Goal: Feedback & Contribution: Contribute content

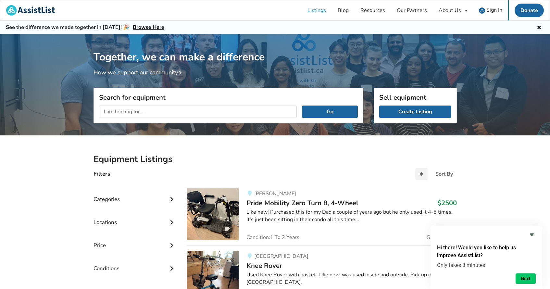
click at [133, 198] on div "Categories" at bounding box center [134, 194] width 83 height 23
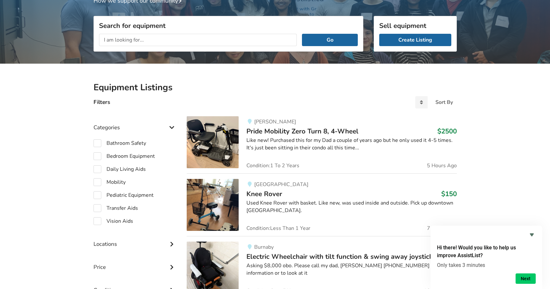
scroll to position [76, 0]
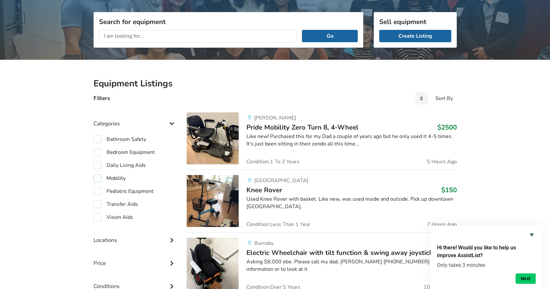
click at [98, 178] on label "Mobility" at bounding box center [109, 178] width 32 height 8
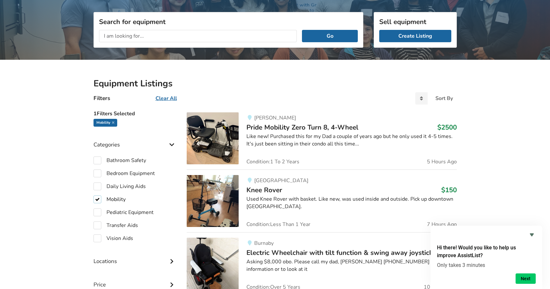
checkbox input "true"
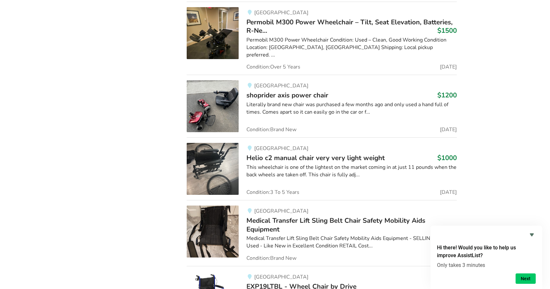
scroll to position [933, 0]
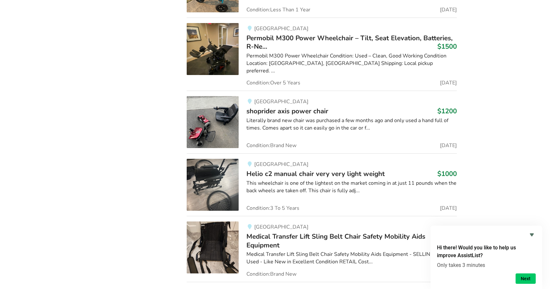
click at [275, 106] on span "shoprider axis power chair" at bounding box center [287, 110] width 82 height 9
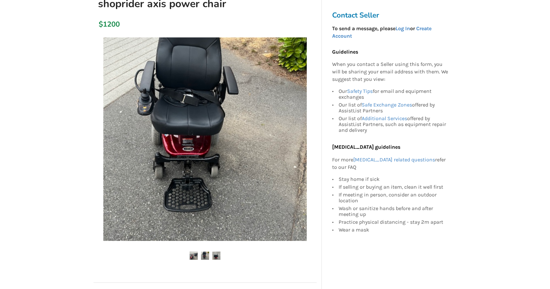
scroll to position [86, 0]
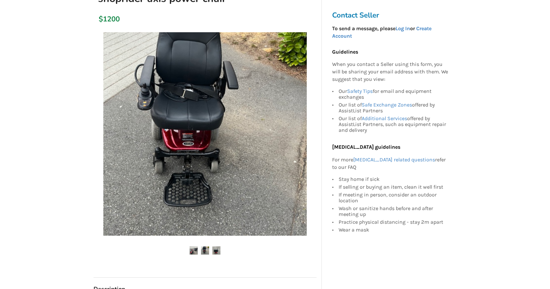
click at [205, 248] on img at bounding box center [205, 250] width 8 height 8
click at [300, 123] on img at bounding box center [205, 134] width 204 height 204
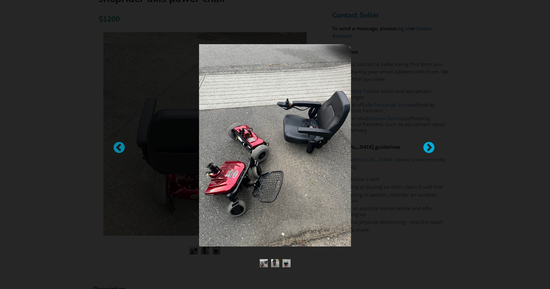
click at [429, 146] on div at bounding box center [425, 144] width 6 height 6
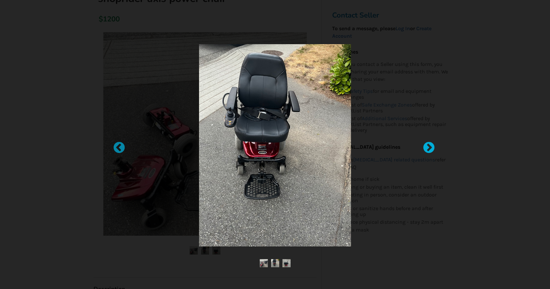
click at [429, 146] on div at bounding box center [425, 144] width 6 height 6
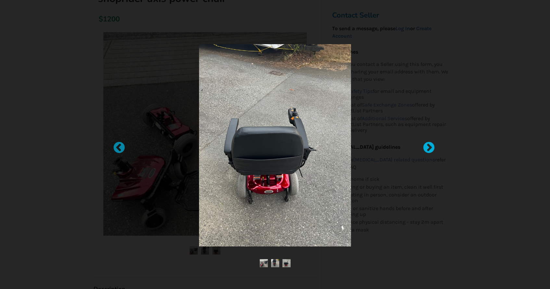
click at [429, 146] on div at bounding box center [425, 144] width 6 height 6
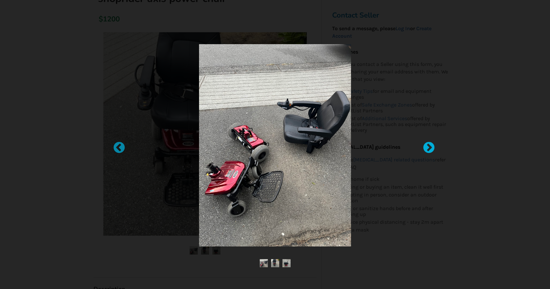
click at [429, 146] on div at bounding box center [425, 144] width 6 height 6
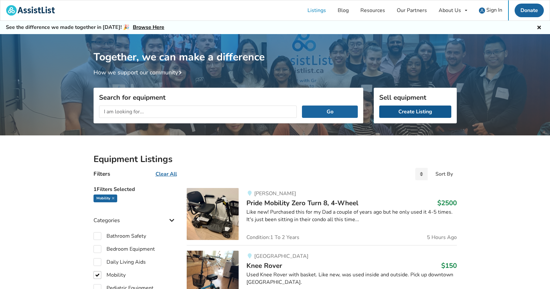
click at [428, 111] on link "Create Listing" at bounding box center [415, 111] width 72 height 12
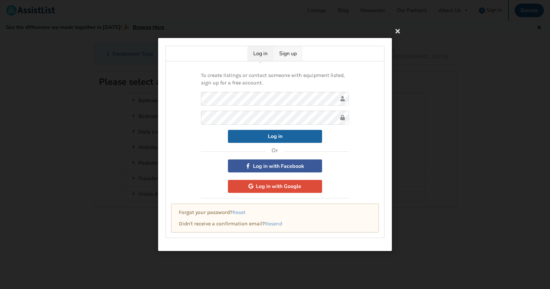
click at [296, 56] on link "Sign up" at bounding box center [287, 53] width 29 height 15
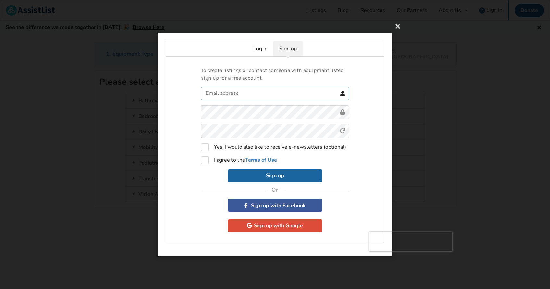
click at [276, 97] on input "text" at bounding box center [275, 93] width 148 height 13
type input "[EMAIL_ADDRESS][DOMAIN_NAME]"
click at [205, 158] on label "I agree to the Terms of Use" at bounding box center [239, 160] width 76 height 8
checkbox input "true"
click at [284, 176] on button "Sign up" at bounding box center [275, 175] width 94 height 13
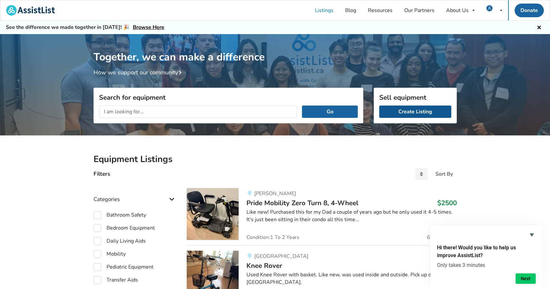
click at [394, 112] on link "Create Listing" at bounding box center [415, 111] width 72 height 12
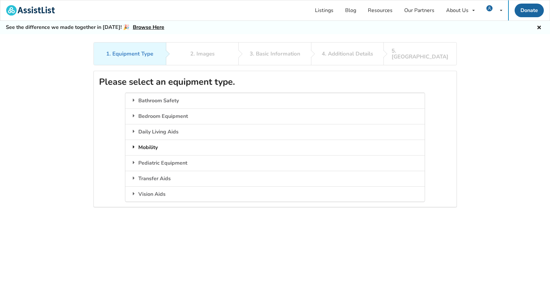
click at [134, 144] on icon at bounding box center [133, 146] width 6 height 5
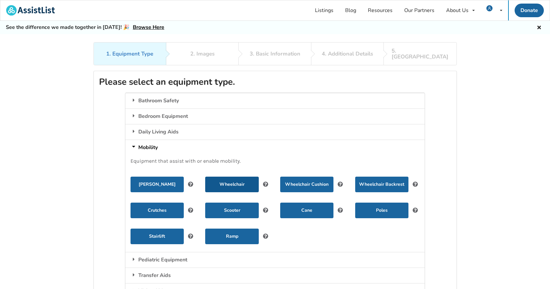
click at [248, 177] on button "Wheelchair" at bounding box center [231, 185] width 53 height 16
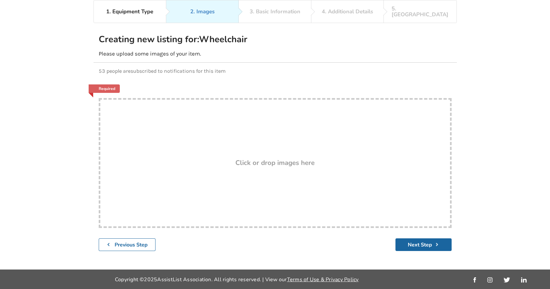
scroll to position [60, 0]
click at [266, 158] on h3 "Click or drop images here" at bounding box center [274, 162] width 79 height 8
type input "C:\fakepath\IMG_0673.jpeg"
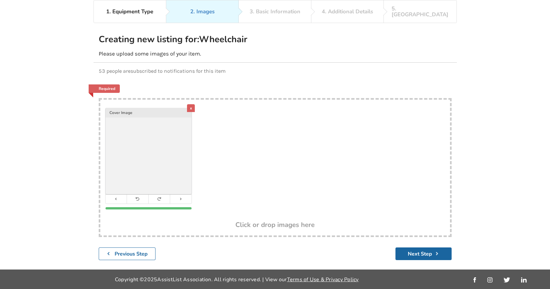
click at [281, 166] on div "x Cover Image" at bounding box center [275, 160] width 350 height 121
type input "C:\fakepath\IMG_0676.jpeg"
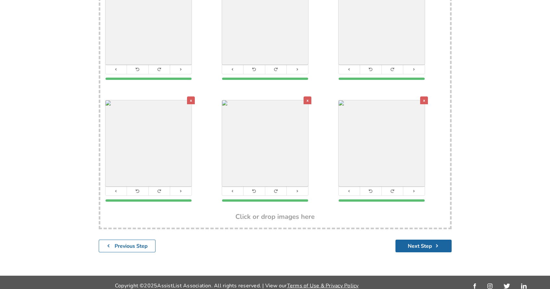
scroll to position [171, 0]
click at [288, 213] on h3 "Click or drop images here" at bounding box center [274, 217] width 79 height 8
type input "C:\fakepath\IMG_0962.jpeg"
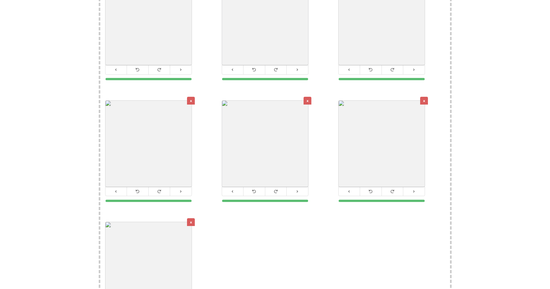
click at [247, 244] on div "x Cover Image x x x x x x" at bounding box center [275, 152] width 350 height 365
type input "C:\fakepath\IMG_0681.jpeg"
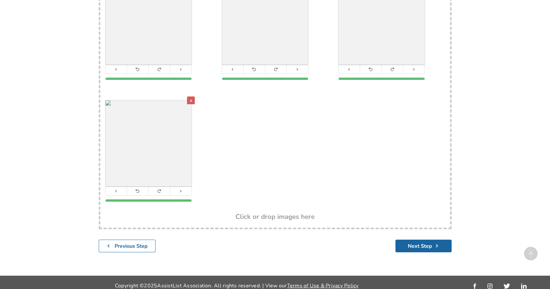
scroll to position [415, 0]
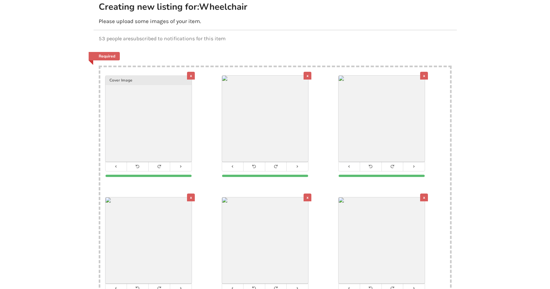
scroll to position [77, 0]
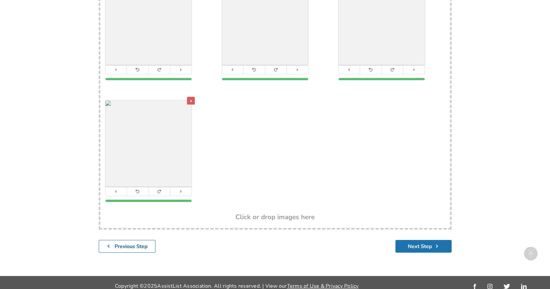
click at [411, 240] on button "Next Step" at bounding box center [423, 246] width 56 height 13
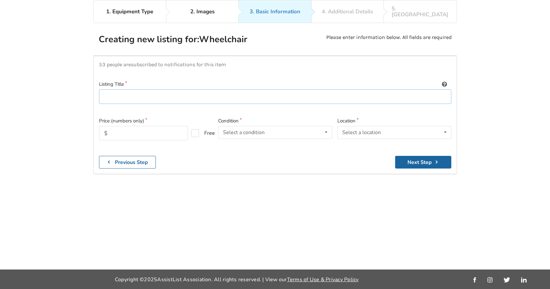
click at [244, 89] on input at bounding box center [275, 96] width 352 height 15
type input "ShopRider power chair"
click at [184, 126] on input "text" at bounding box center [143, 133] width 89 height 14
type input "1800"
click at [243, 130] on div "Select a condition" at bounding box center [244, 132] width 42 height 5
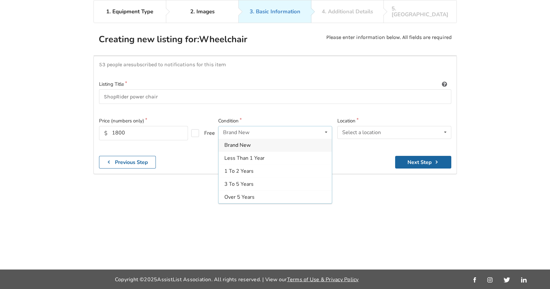
click at [245, 142] on span "Brand New" at bounding box center [237, 145] width 26 height 7
click at [346, 130] on div "Select a location" at bounding box center [361, 132] width 39 height 5
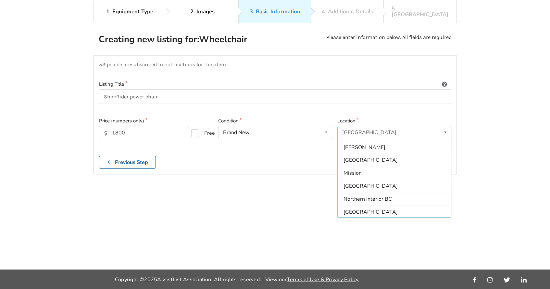
scroll to position [63, 0]
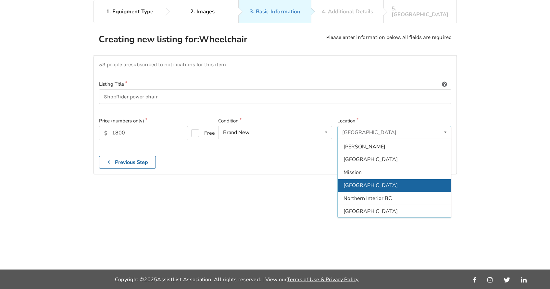
click at [364, 182] on span "[GEOGRAPHIC_DATA]" at bounding box center [370, 185] width 54 height 7
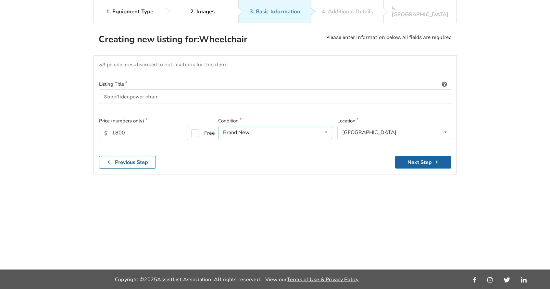
click at [327, 126] on icon at bounding box center [325, 132] width 9 height 12
click at [409, 156] on button "Next Step" at bounding box center [423, 162] width 56 height 13
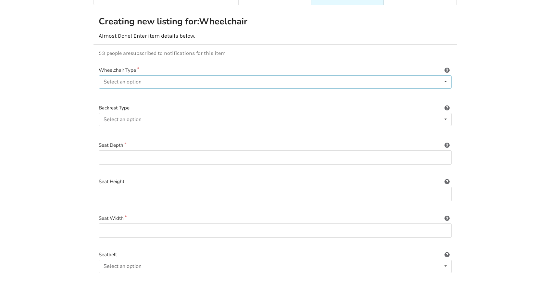
click at [272, 79] on div "Select an option Power/electric Manual Transport Tilt" at bounding box center [275, 81] width 353 height 13
click at [151, 88] on div "Power/electric" at bounding box center [275, 94] width 352 height 13
click at [148, 114] on div "Select an option Sling (standard upholstery) Hardshell (rigid) Tension-adjustab…" at bounding box center [275, 119] width 353 height 13
click at [151, 129] on span "Sling (standard upholstery)" at bounding box center [137, 132] width 64 height 7
click at [142, 150] on input at bounding box center [275, 157] width 353 height 15
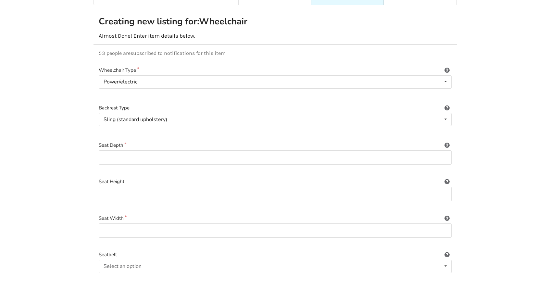
click at [448, 142] on icon at bounding box center [447, 144] width 6 height 5
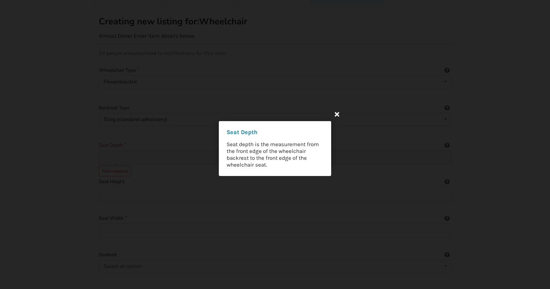
click at [337, 114] on icon at bounding box center [337, 114] width 12 height 12
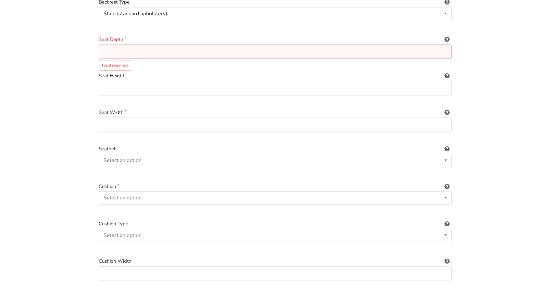
scroll to position [173, 0]
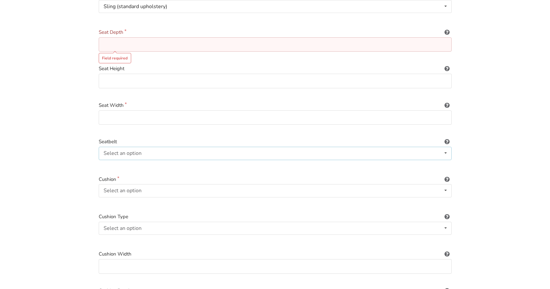
click at [246, 147] on div "Select an option Included Not included" at bounding box center [275, 153] width 353 height 13
click at [239, 160] on div "Included" at bounding box center [275, 166] width 352 height 13
click at [226, 184] on div "Select an option Included Not included" at bounding box center [275, 190] width 353 height 13
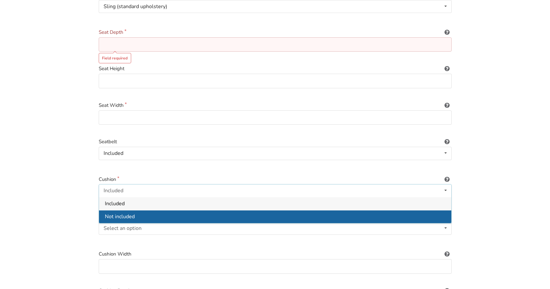
click at [215, 210] on div "Not included" at bounding box center [275, 216] width 352 height 13
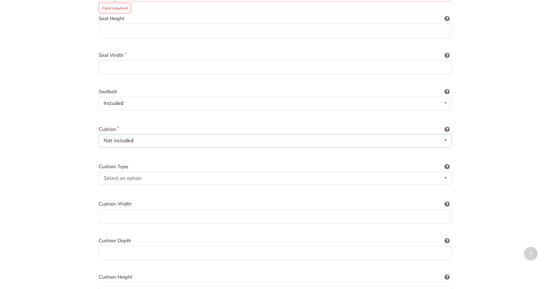
scroll to position [265, 0]
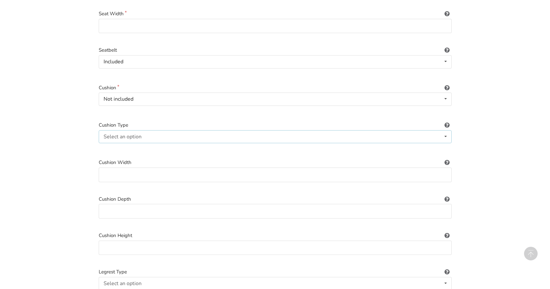
click at [181, 130] on div "Select an option Not applicable Foam Gel Air Gel and foam Air and foam Captain'…" at bounding box center [275, 136] width 353 height 13
click at [136, 146] on span "Not applicable" at bounding box center [122, 149] width 34 height 7
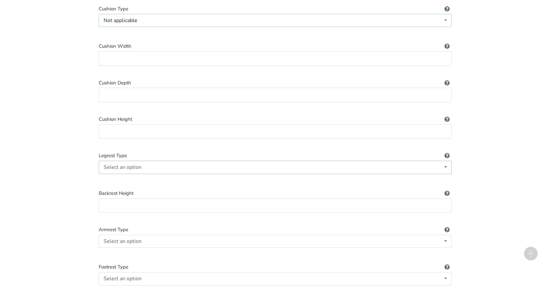
scroll to position [383, 0]
click at [131, 163] on div "Select an option" at bounding box center [123, 165] width 38 height 5
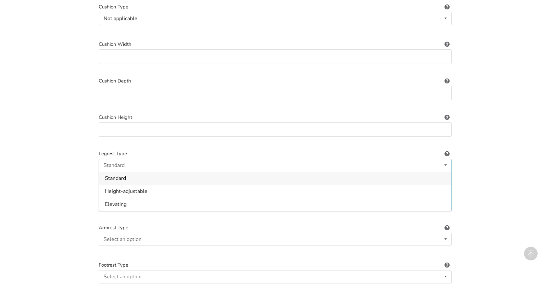
click at [128, 172] on div "Standard" at bounding box center [275, 178] width 352 height 13
click at [133, 237] on div "Select an option" at bounding box center [123, 239] width 38 height 5
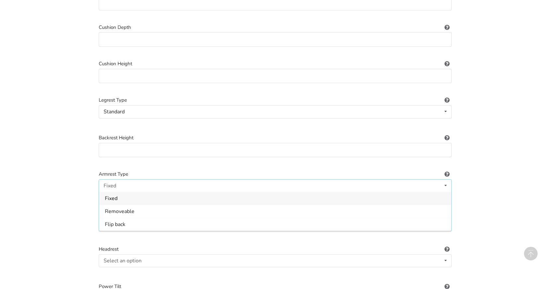
scroll to position [437, 0]
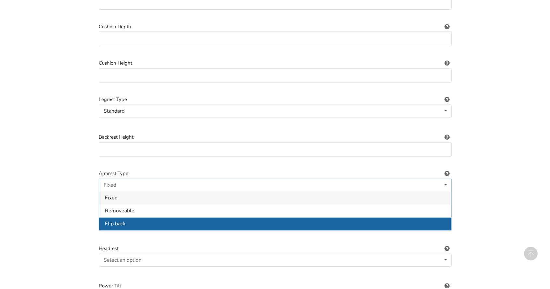
click at [117, 220] on span "Flip back" at bounding box center [115, 223] width 20 height 7
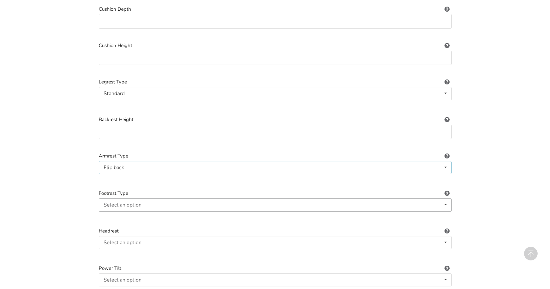
scroll to position [461, 0]
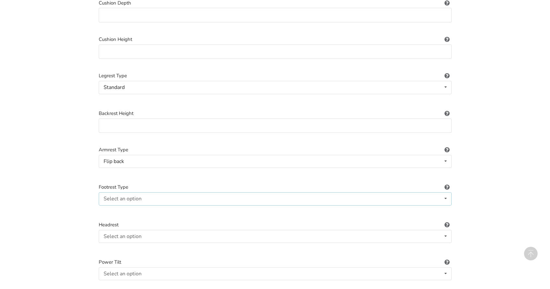
click at [120, 196] on div "Select an option" at bounding box center [123, 198] width 38 height 5
click at [124, 208] on span "Standard" at bounding box center [115, 211] width 21 height 7
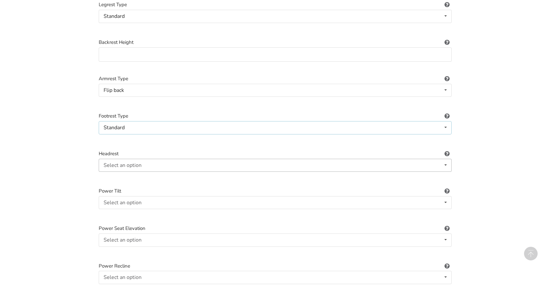
scroll to position [534, 0]
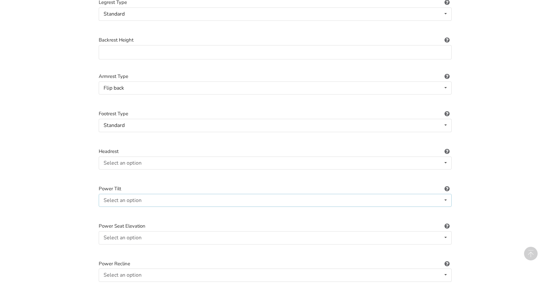
click at [124, 198] on div "Select an option" at bounding box center [123, 200] width 38 height 5
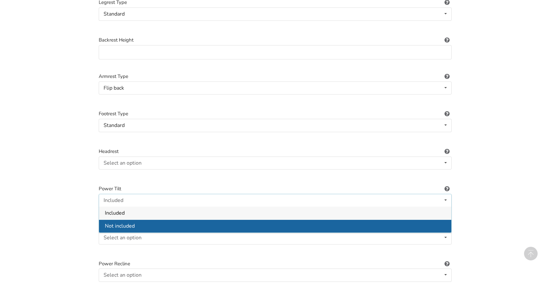
click at [127, 223] on span "Not included" at bounding box center [120, 226] width 30 height 7
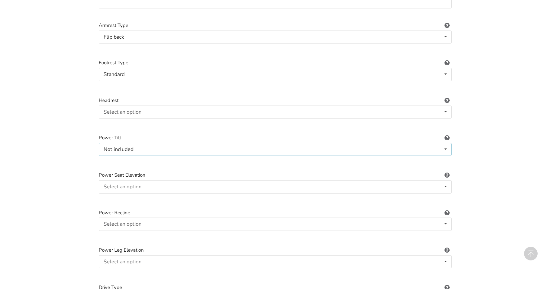
scroll to position [589, 0]
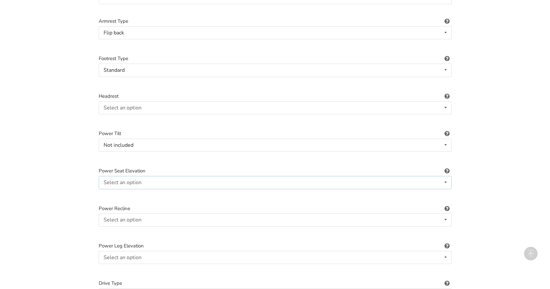
click at [125, 180] on div "Select an option" at bounding box center [123, 182] width 38 height 5
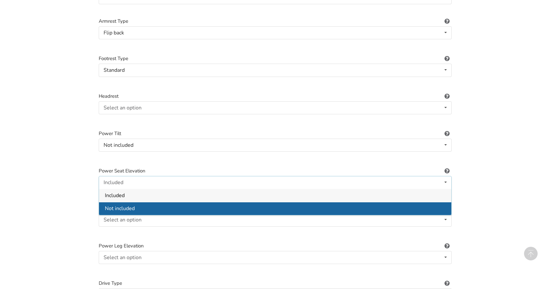
click at [130, 205] on span "Not included" at bounding box center [120, 208] width 30 height 7
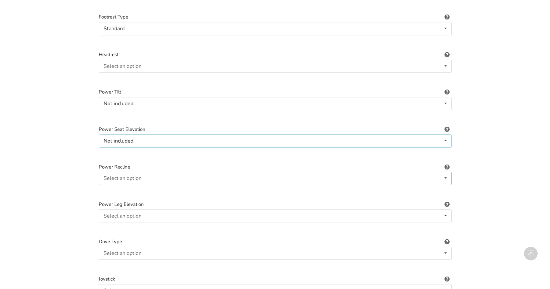
scroll to position [632, 0]
click at [129, 174] on div "Select an option" at bounding box center [123, 176] width 38 height 5
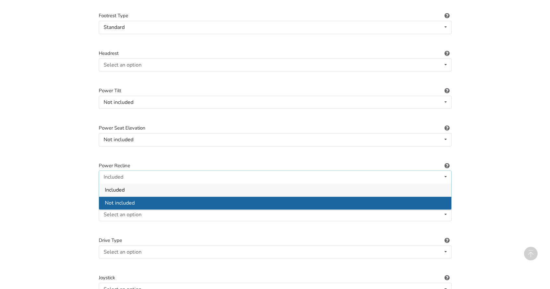
click at [130, 199] on span "Not included" at bounding box center [120, 202] width 30 height 7
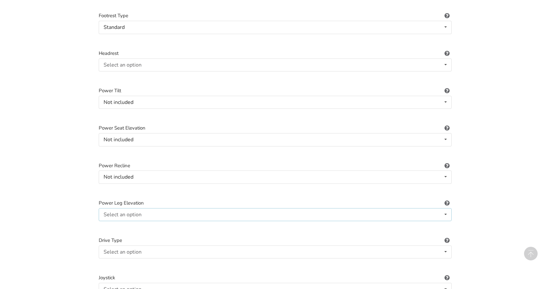
click at [130, 212] on div "Select an option" at bounding box center [123, 214] width 38 height 5
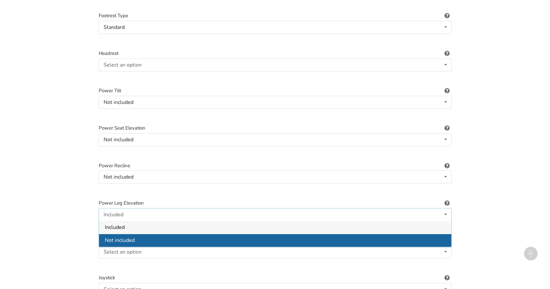
click at [134, 237] on span "Not included" at bounding box center [120, 240] width 30 height 7
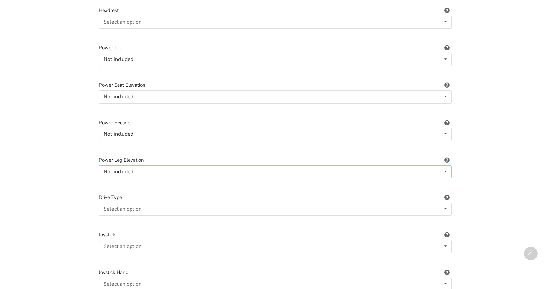
scroll to position [676, 0]
click at [133, 205] on div "Select an option" at bounding box center [123, 207] width 38 height 5
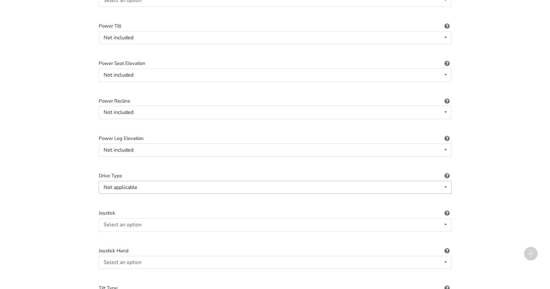
scroll to position [704, 0]
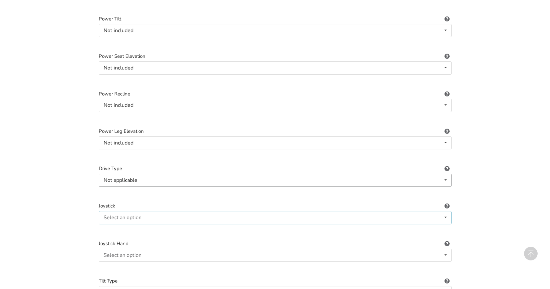
click at [142, 211] on div "Select an option Not applicable Pin Mushroom cap Golf ball Goal post" at bounding box center [275, 217] width 353 height 13
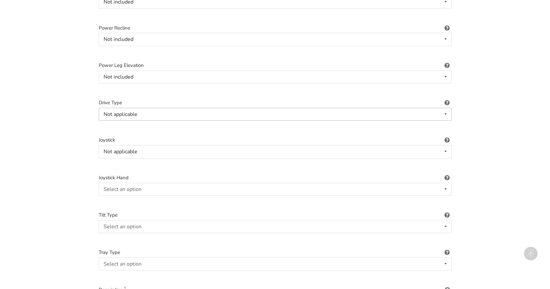
scroll to position [770, 0]
click at [139, 224] on div "Select an option" at bounding box center [123, 226] width 38 height 5
click at [138, 220] on div "Not applicable Not applicable Foot tilt Hand tilt" at bounding box center [275, 226] width 353 height 13
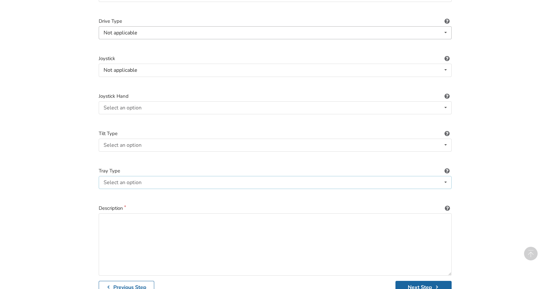
click at [140, 180] on div "Select an option" at bounding box center [123, 182] width 38 height 5
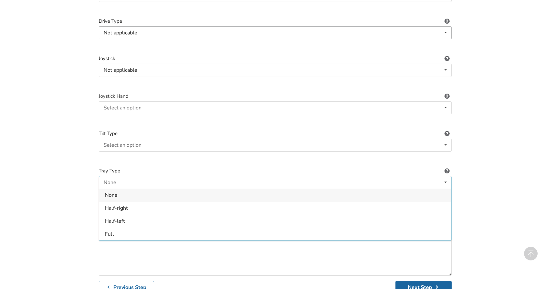
click at [137, 189] on div "None" at bounding box center [275, 195] width 352 height 13
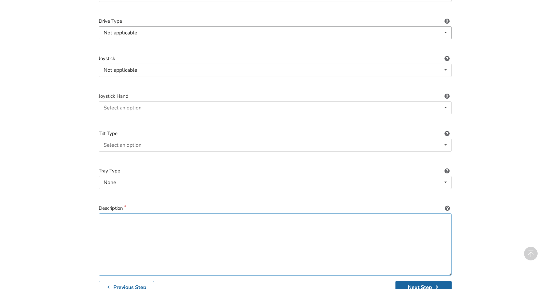
click at [131, 213] on textarea at bounding box center [275, 244] width 353 height 62
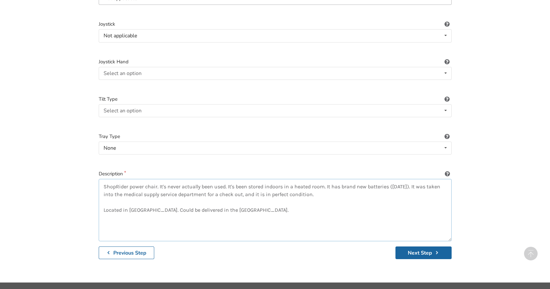
scroll to position [885, 0]
type textarea "ShopRider power chair. It's never actually been used. It's been stored indoors …"
click at [414, 247] on button "Next Step" at bounding box center [423, 253] width 56 height 13
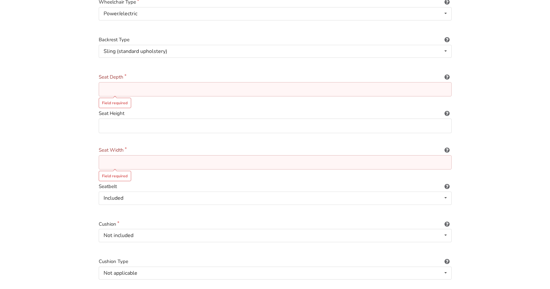
scroll to position [80, 0]
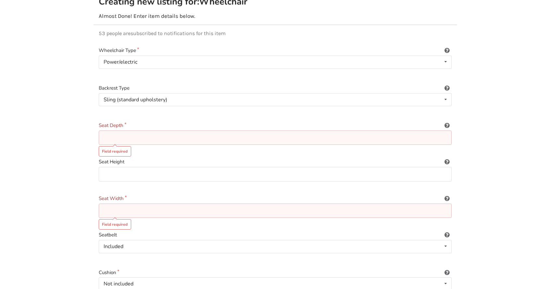
click at [166, 131] on input at bounding box center [275, 137] width 353 height 15
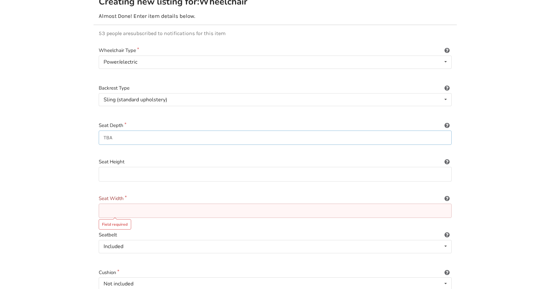
type input "TBA"
click at [136, 207] on input at bounding box center [275, 211] width 353 height 15
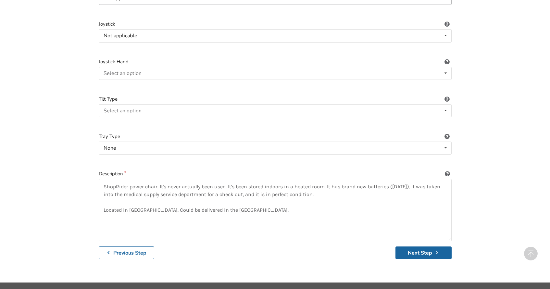
scroll to position [885, 0]
type input "TBA"
click at [344, 183] on textarea "ShopRider power chair. It's never actually been used. It's been stored indoors …" at bounding box center [275, 210] width 353 height 62
type textarea "ShopRider power chair. It's never actually been used. It's been stored indoors …"
click at [430, 247] on button "Next Step" at bounding box center [423, 253] width 56 height 13
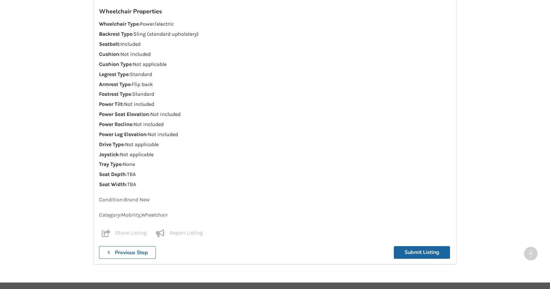
scroll to position [504, 0]
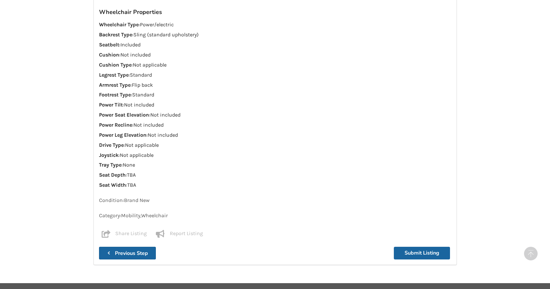
click at [133, 250] on b "Previous Step" at bounding box center [131, 253] width 33 height 7
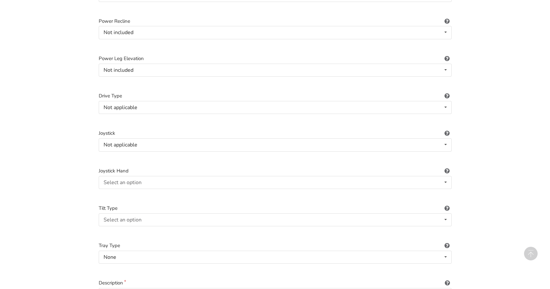
scroll to position [778, 0]
click at [130, 141] on div "Not applicable" at bounding box center [121, 143] width 34 height 5
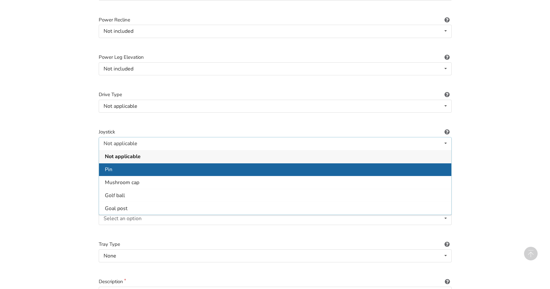
click at [130, 163] on div "Pin" at bounding box center [275, 169] width 352 height 13
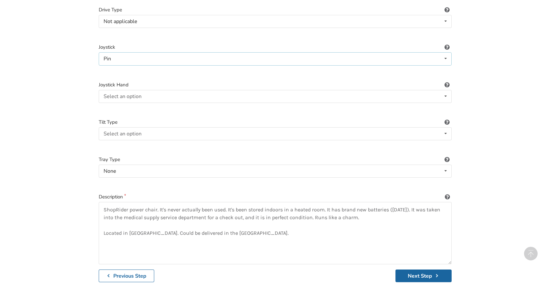
scroll to position [863, 0]
click at [419, 269] on button "Next Step" at bounding box center [423, 275] width 56 height 13
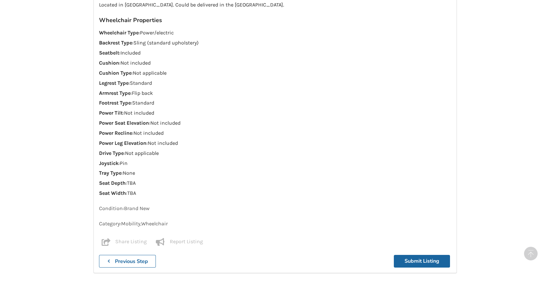
scroll to position [494, 0]
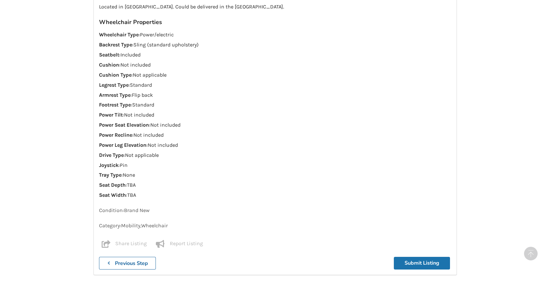
click at [422, 257] on button "Submit Listing" at bounding box center [422, 263] width 56 height 13
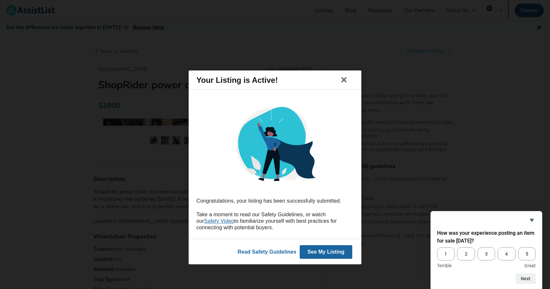
click at [337, 251] on button "See My Listing" at bounding box center [326, 252] width 53 height 14
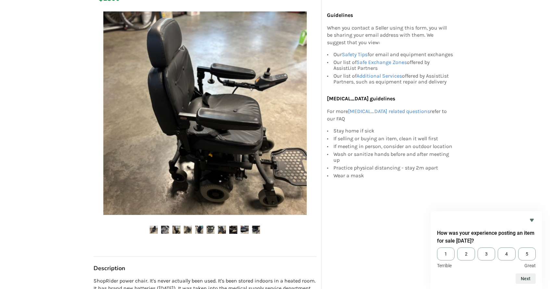
scroll to position [111, 0]
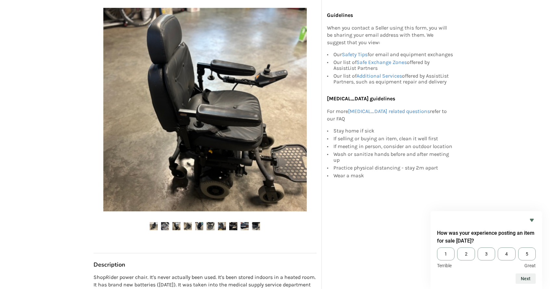
click at [275, 142] on img at bounding box center [205, 110] width 204 height 204
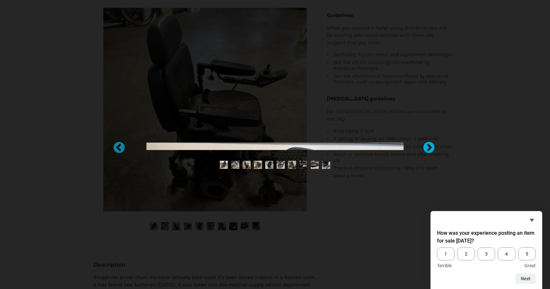
click at [429, 146] on div at bounding box center [425, 144] width 6 height 6
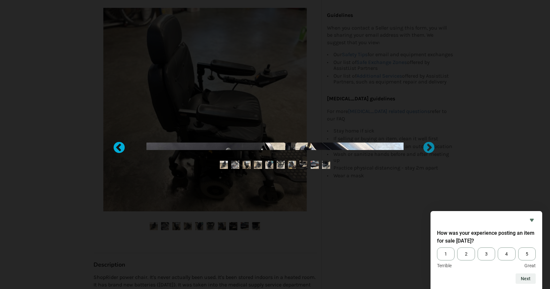
click at [119, 147] on div at bounding box center [116, 144] width 6 height 6
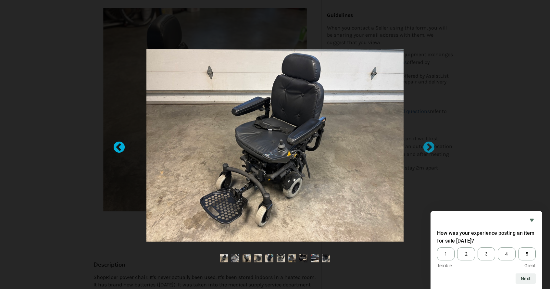
click at [118, 146] on div at bounding box center [116, 144] width 6 height 6
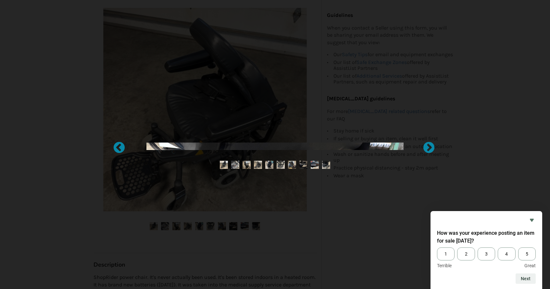
click at [70, 134] on div at bounding box center [275, 144] width 550 height 289
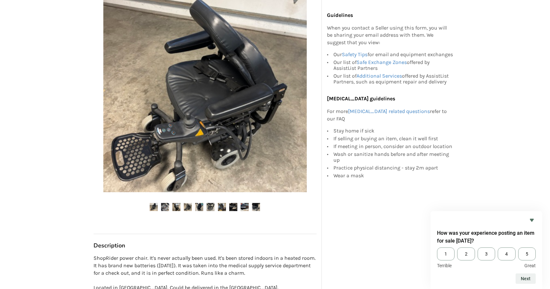
scroll to position [119, 0]
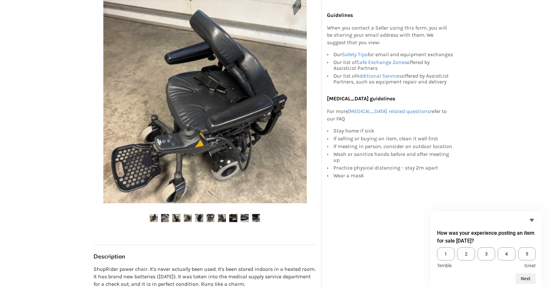
click at [303, 100] on img at bounding box center [205, 102] width 204 height 204
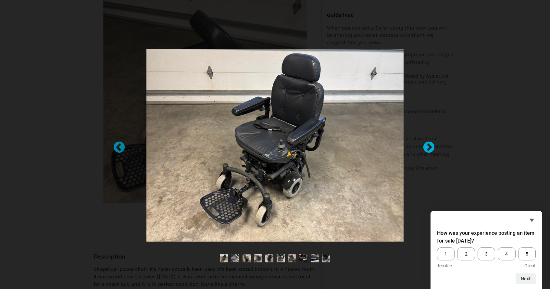
click at [427, 145] on div at bounding box center [425, 144] width 6 height 6
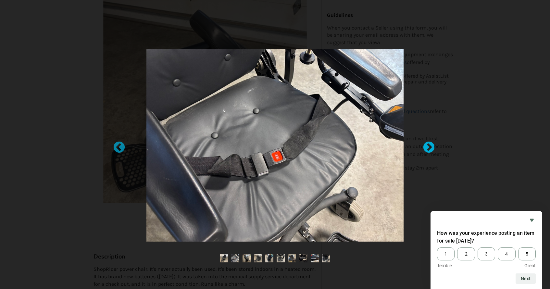
click at [428, 145] on div at bounding box center [425, 144] width 6 height 6
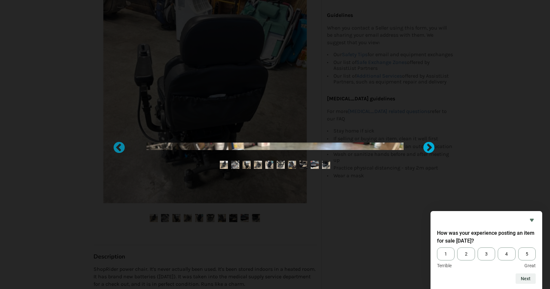
click at [428, 145] on div at bounding box center [425, 144] width 6 height 6
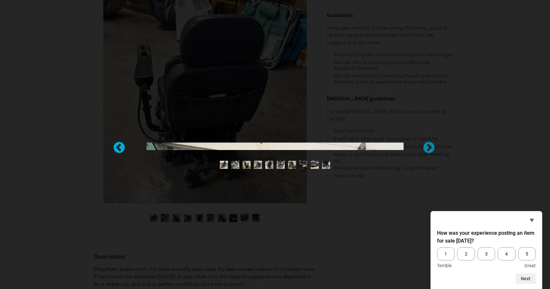
click at [119, 148] on div at bounding box center [116, 144] width 6 height 6
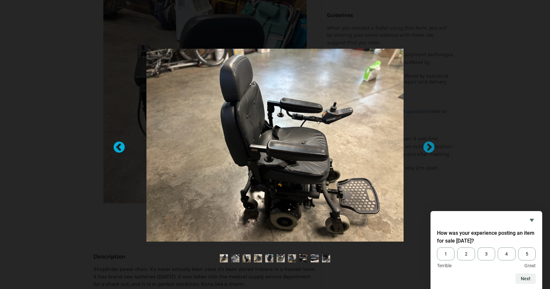
click at [119, 148] on div at bounding box center [116, 144] width 6 height 6
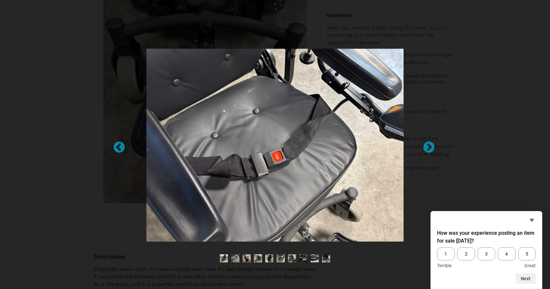
click at [40, 39] on div at bounding box center [275, 144] width 550 height 289
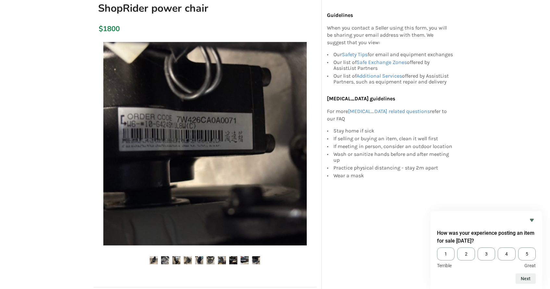
scroll to position [77, 0]
click at [106, 134] on img at bounding box center [205, 144] width 204 height 204
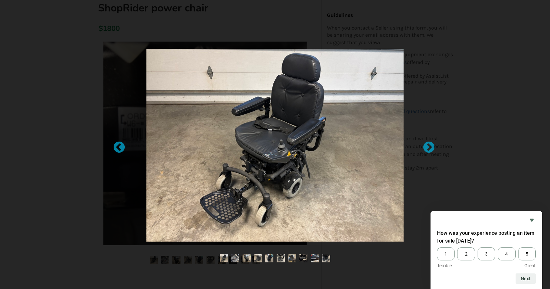
click at [217, 143] on img at bounding box center [274, 145] width 257 height 193
click at [427, 148] on div at bounding box center [425, 144] width 6 height 6
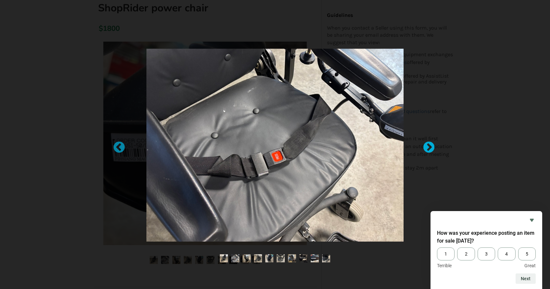
click at [427, 148] on div at bounding box center [425, 144] width 6 height 6
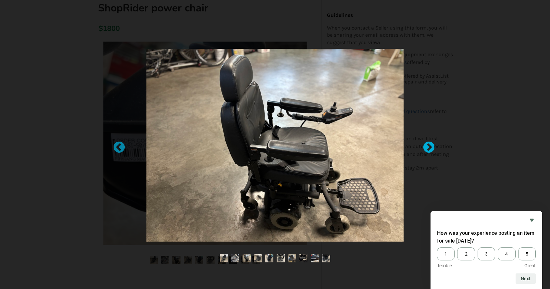
click at [427, 148] on div at bounding box center [425, 144] width 6 height 6
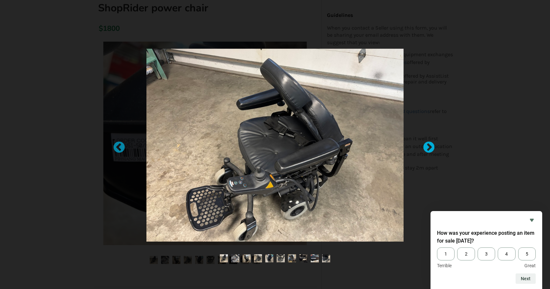
click at [427, 148] on div at bounding box center [425, 144] width 6 height 6
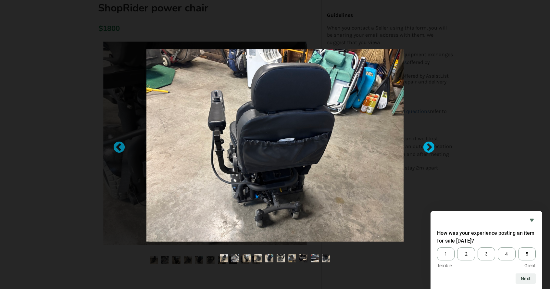
click at [427, 148] on div at bounding box center [425, 144] width 6 height 6
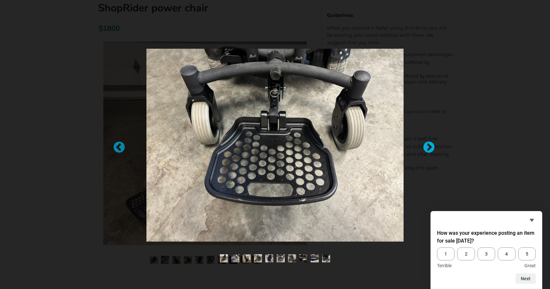
click at [427, 148] on div at bounding box center [425, 144] width 6 height 6
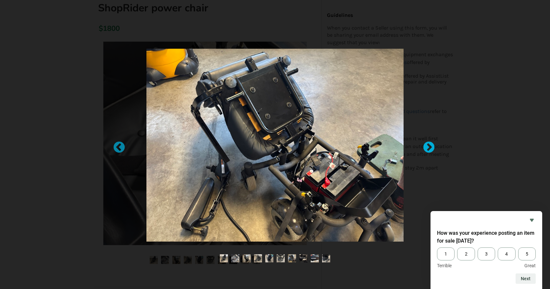
click at [428, 148] on div at bounding box center [425, 144] width 6 height 6
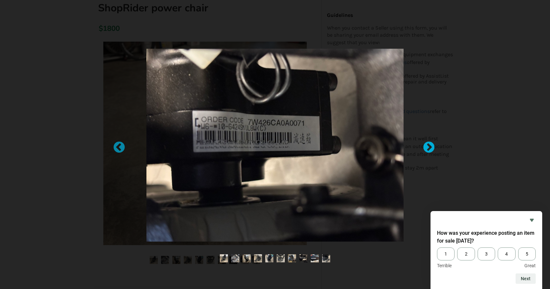
click at [428, 148] on div at bounding box center [425, 144] width 6 height 6
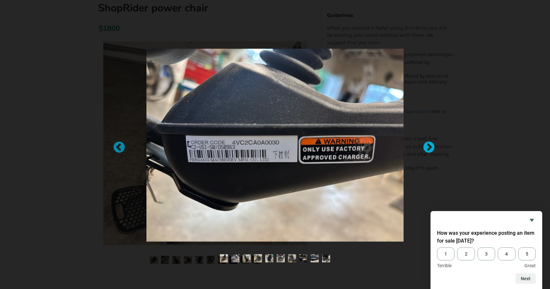
click at [428, 148] on div at bounding box center [425, 144] width 6 height 6
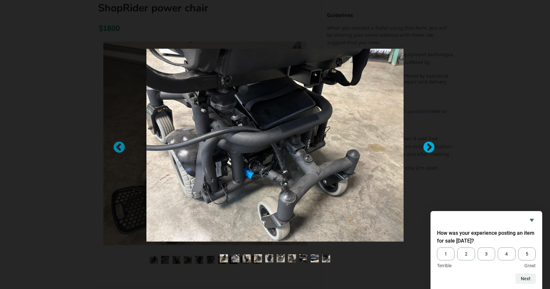
click at [428, 148] on div at bounding box center [425, 144] width 6 height 6
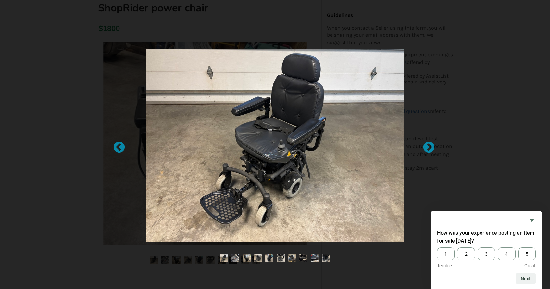
click at [71, 61] on div at bounding box center [275, 144] width 550 height 289
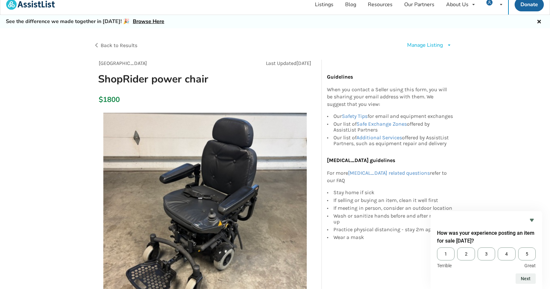
scroll to position [6, 0]
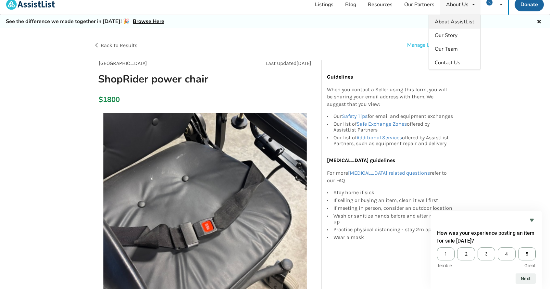
click at [470, 19] on span "About AssistList" at bounding box center [455, 21] width 40 height 7
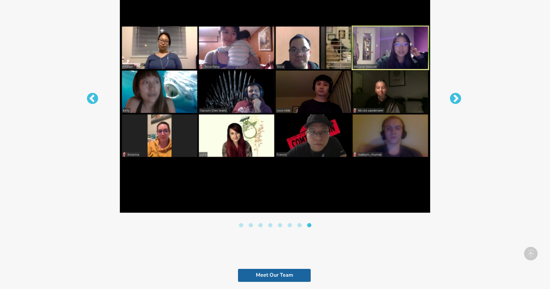
scroll to position [1054, 0]
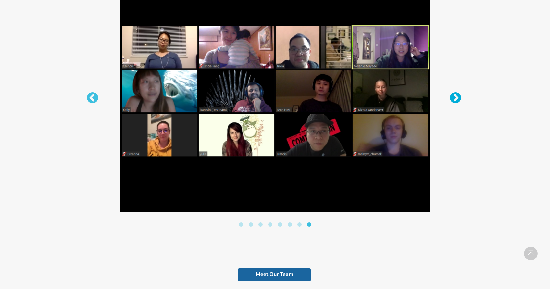
click at [453, 96] on button "Next" at bounding box center [452, 95] width 6 height 6
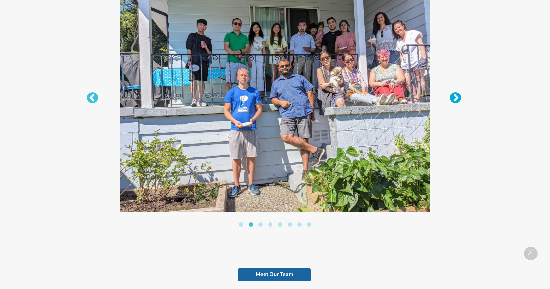
click at [453, 96] on button "Next" at bounding box center [452, 95] width 6 height 6
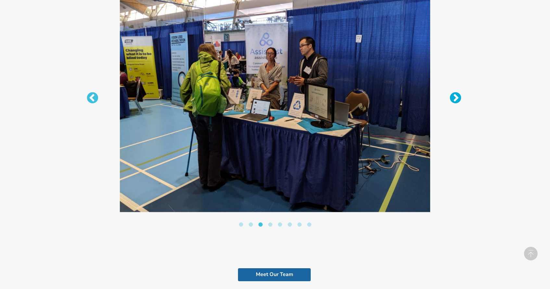
click at [453, 96] on button "Next" at bounding box center [452, 95] width 6 height 6
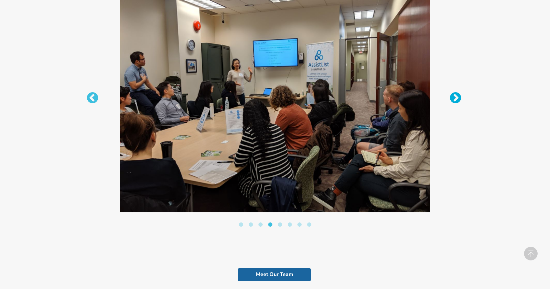
click at [453, 96] on button "Next" at bounding box center [452, 95] width 6 height 6
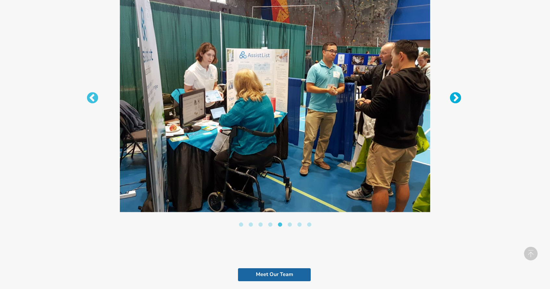
click at [453, 96] on button "Next" at bounding box center [452, 95] width 6 height 6
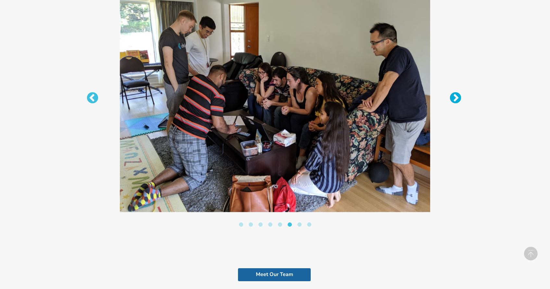
click at [453, 96] on button "Next" at bounding box center [452, 95] width 6 height 6
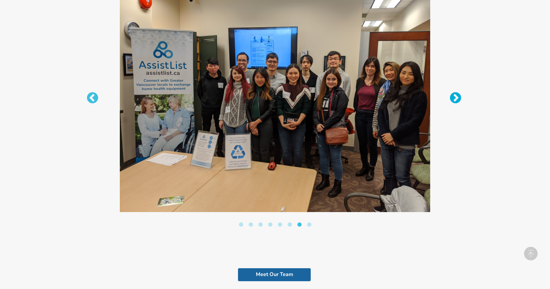
click at [453, 96] on button "Next" at bounding box center [452, 95] width 6 height 6
